Goal: Task Accomplishment & Management: Use online tool/utility

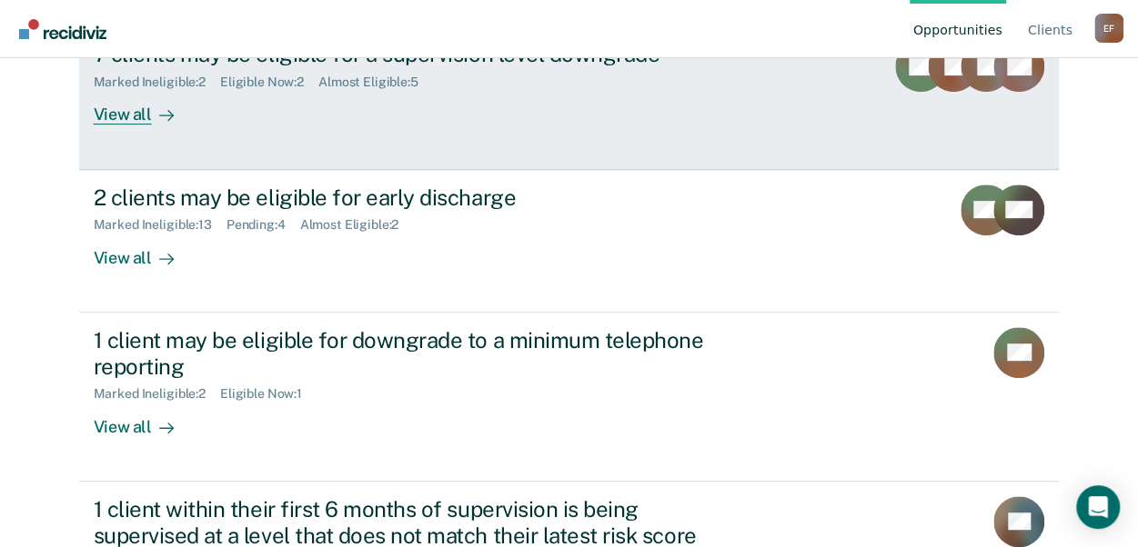
scroll to position [364, 0]
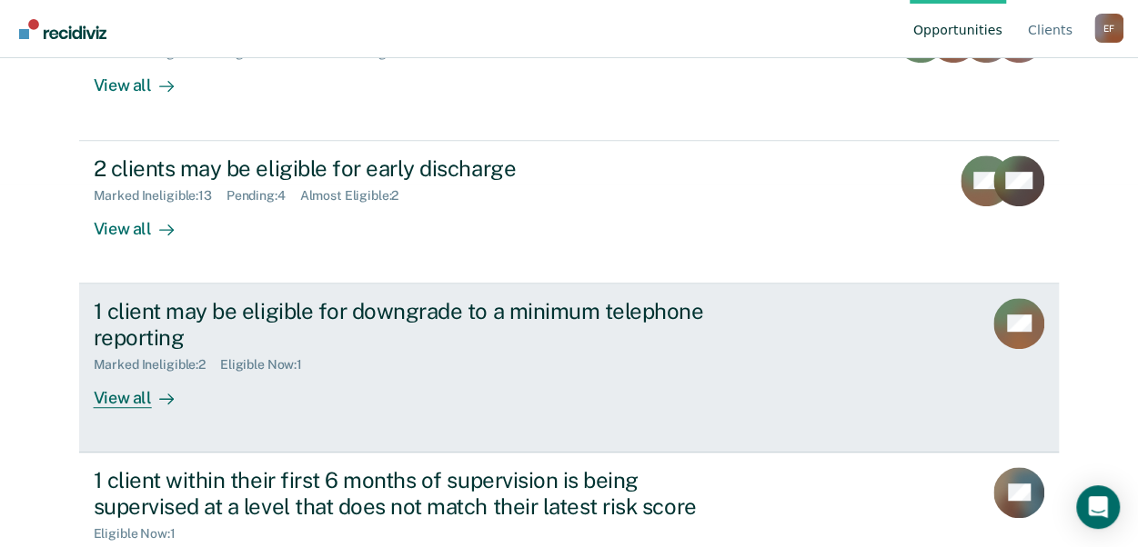
click at [260, 358] on div "Eligible Now : 1" at bounding box center [268, 364] width 96 height 15
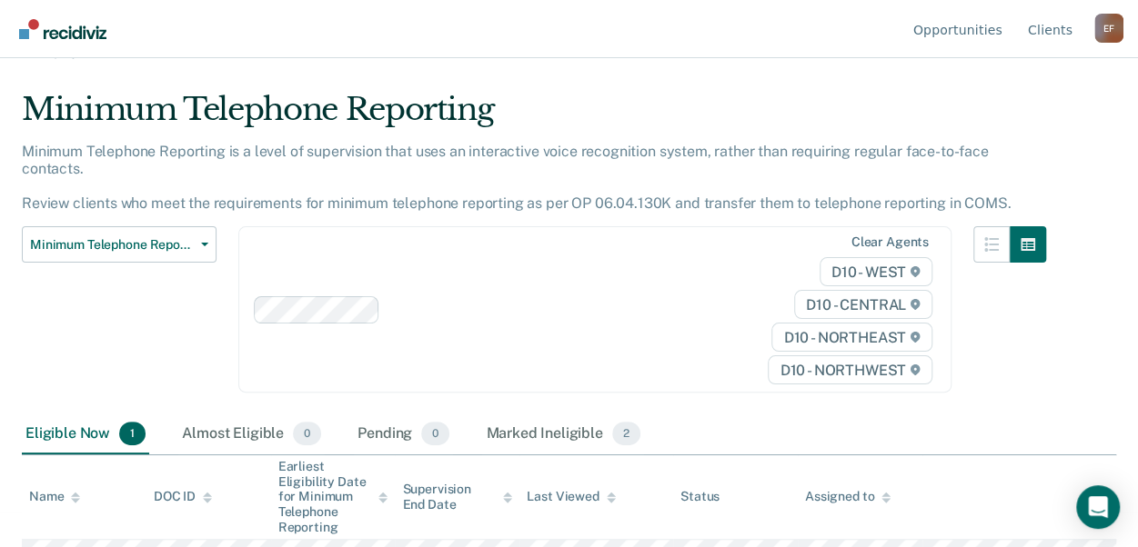
scroll to position [53, 0]
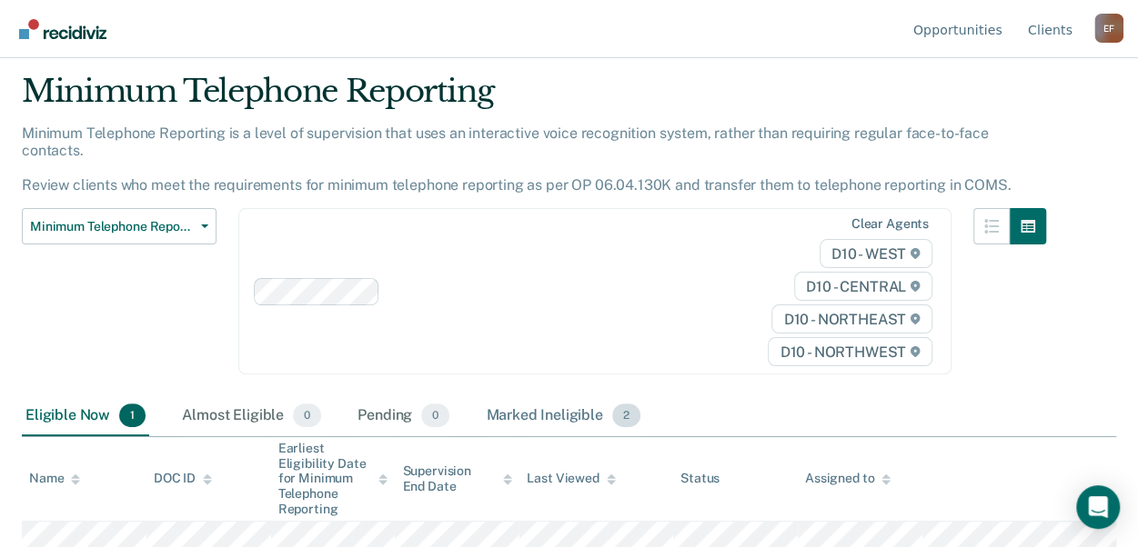
click at [551, 401] on div "Marked Ineligible 2" at bounding box center [563, 416] width 162 height 40
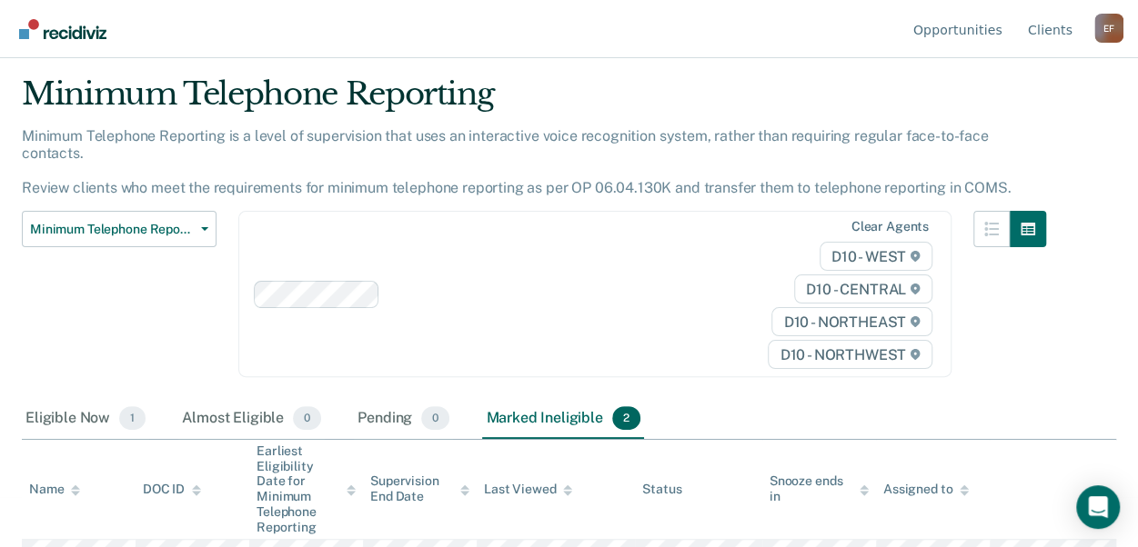
scroll to position [0, 0]
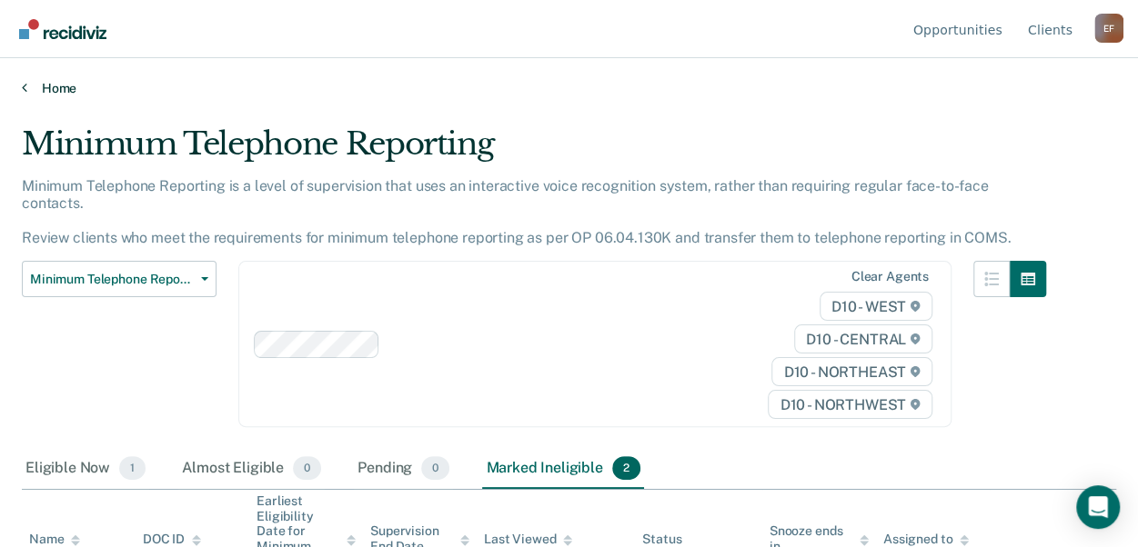
click at [27, 87] on link "Home" at bounding box center [569, 88] width 1094 height 16
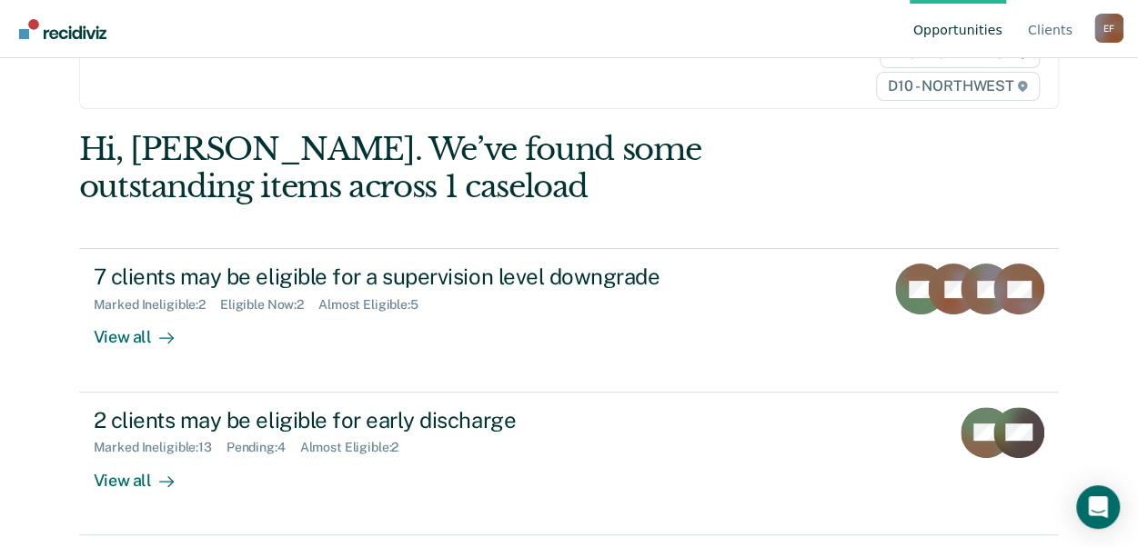
scroll to position [182, 0]
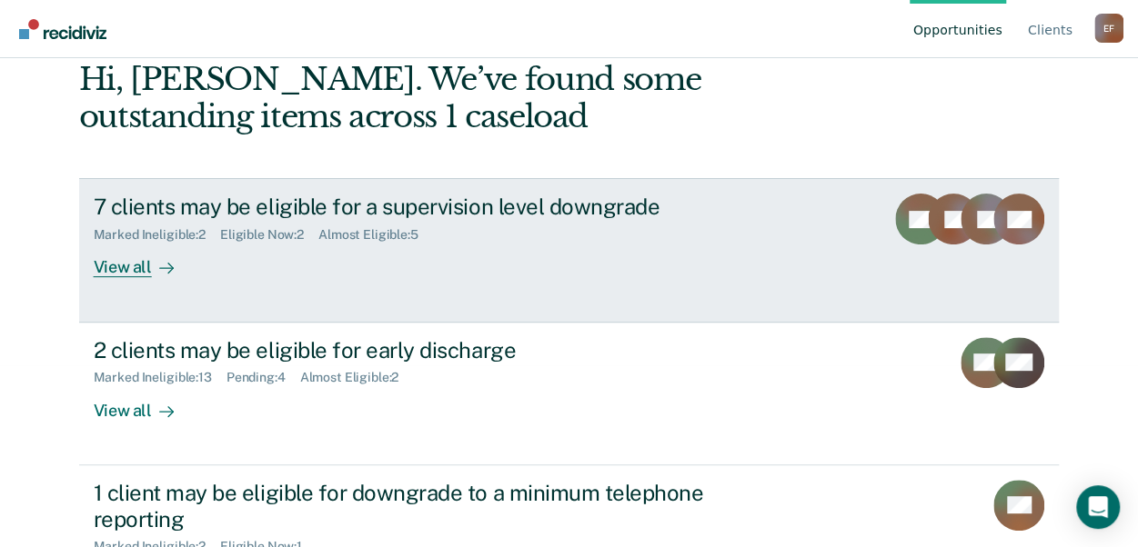
click at [120, 268] on div "View all" at bounding box center [145, 260] width 102 height 35
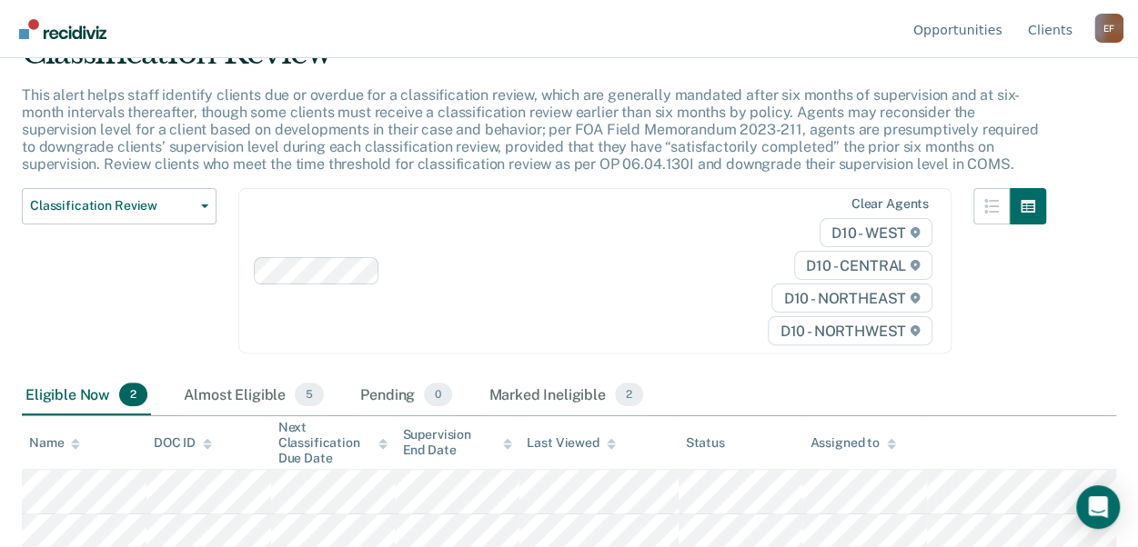
scroll to position [102, 0]
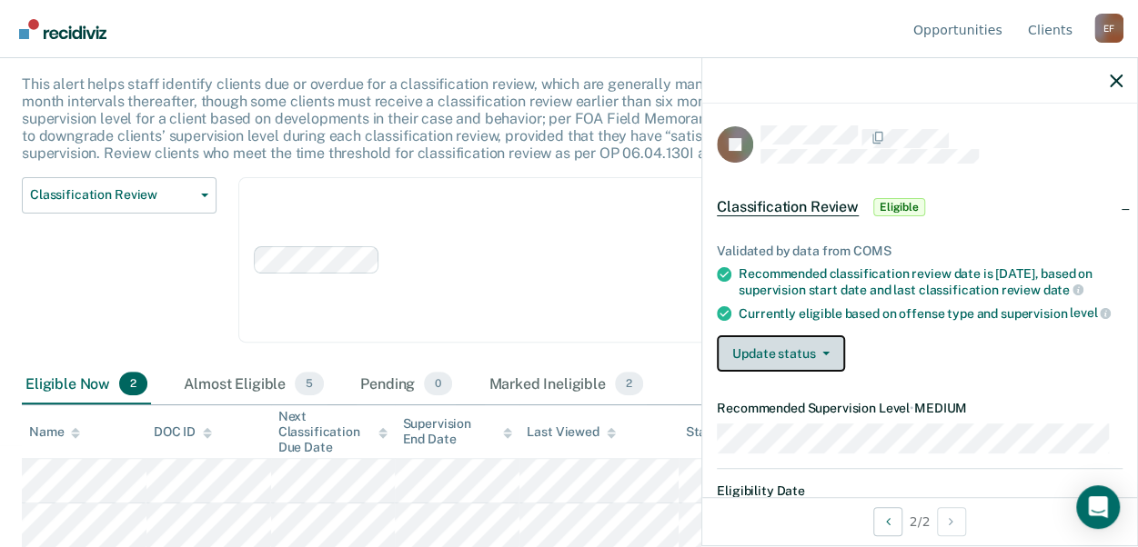
click at [839, 360] on button "Update status" at bounding box center [781, 354] width 128 height 36
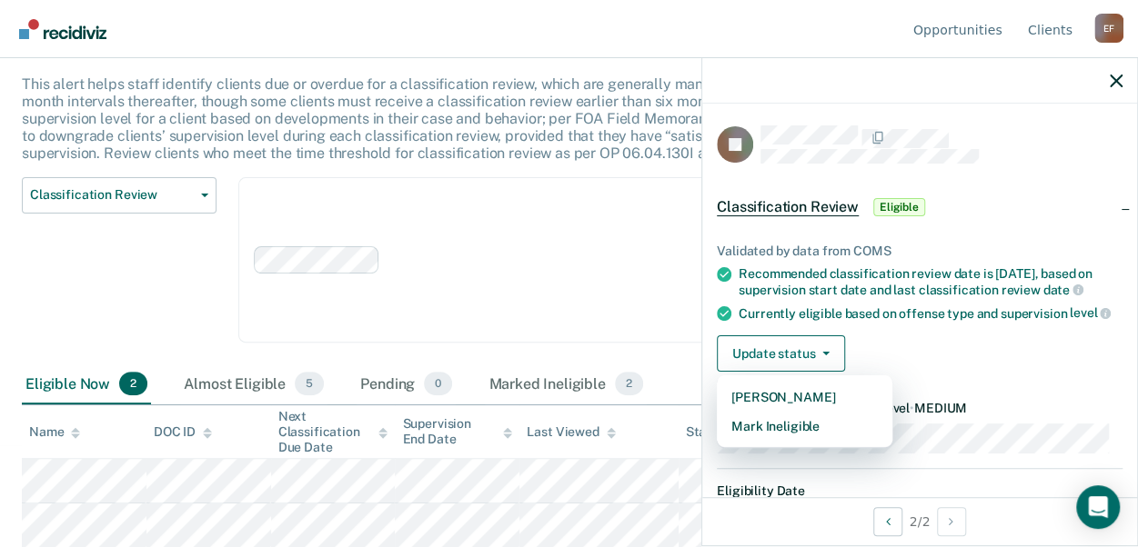
click at [912, 352] on div "Update status [PERSON_NAME] Mark Ineligible" at bounding box center [920, 354] width 406 height 36
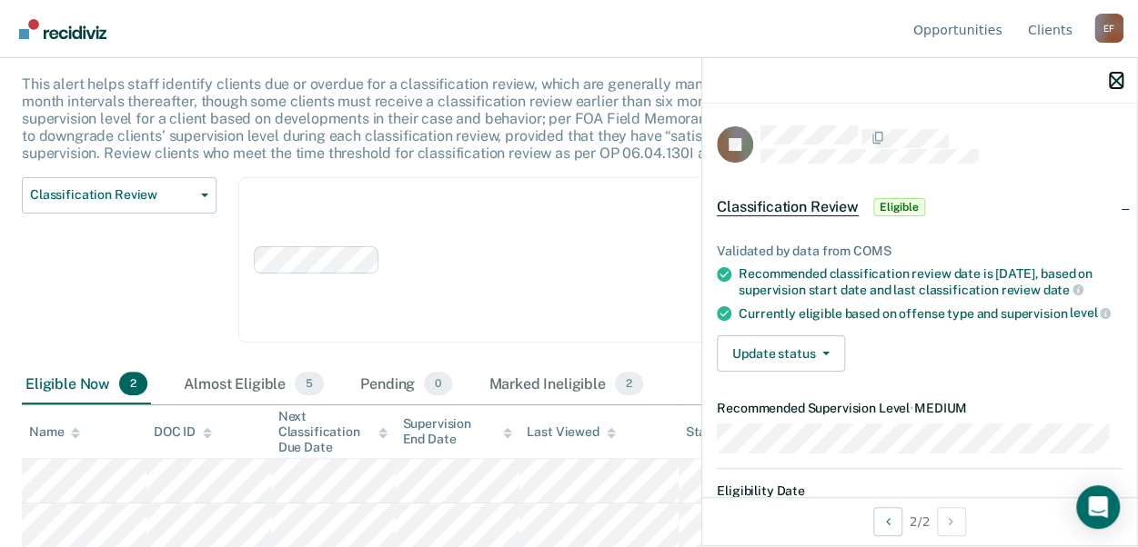
click at [1115, 74] on button "button" at bounding box center [1115, 80] width 13 height 15
